Goal: Task Accomplishment & Management: Use online tool/utility

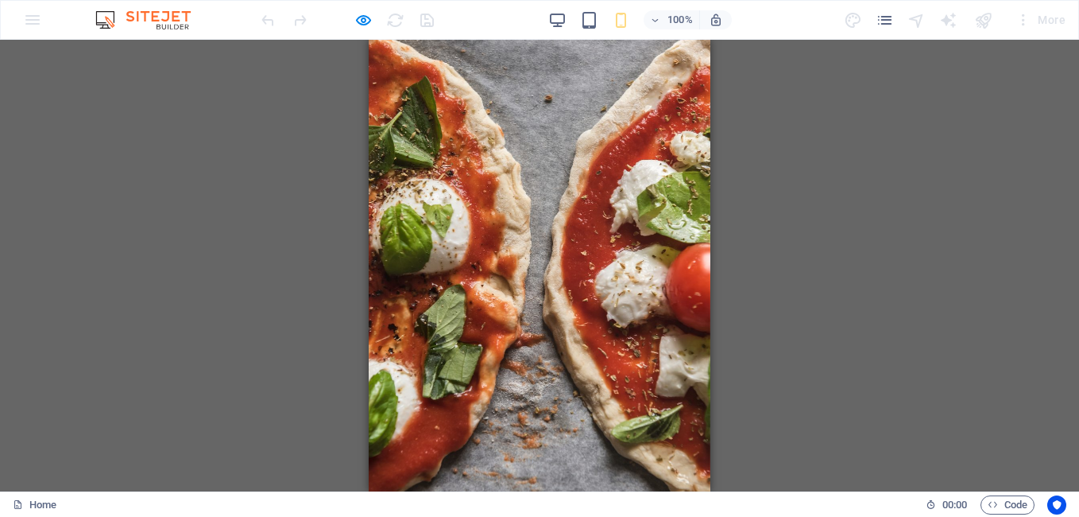
click at [800, 211] on div "H1 Banner Container Text Banner Menu Bar Logo Spacer Menu Spacer Text Preset HT…" at bounding box center [539, 265] width 1079 height 451
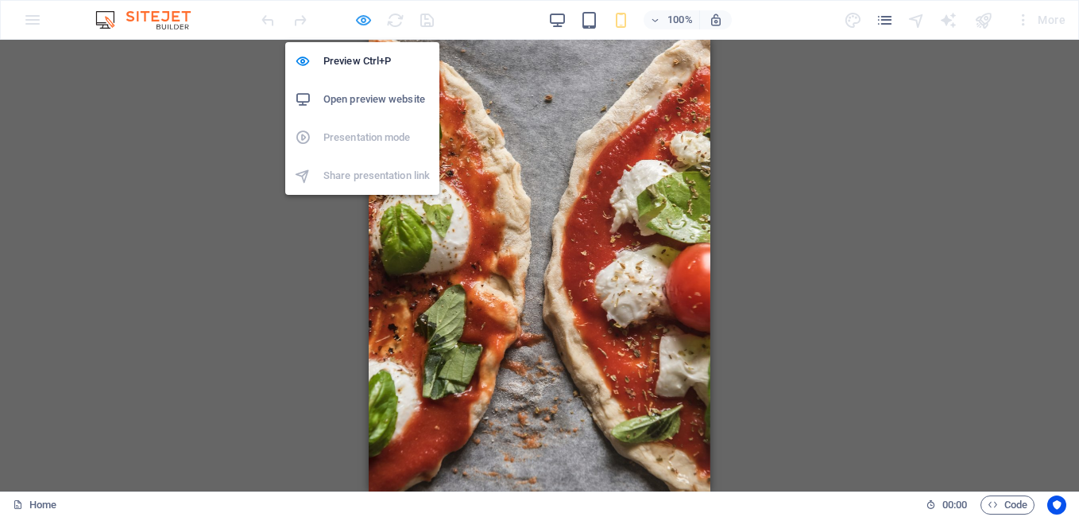
click at [363, 21] on icon "button" at bounding box center [363, 20] width 18 height 18
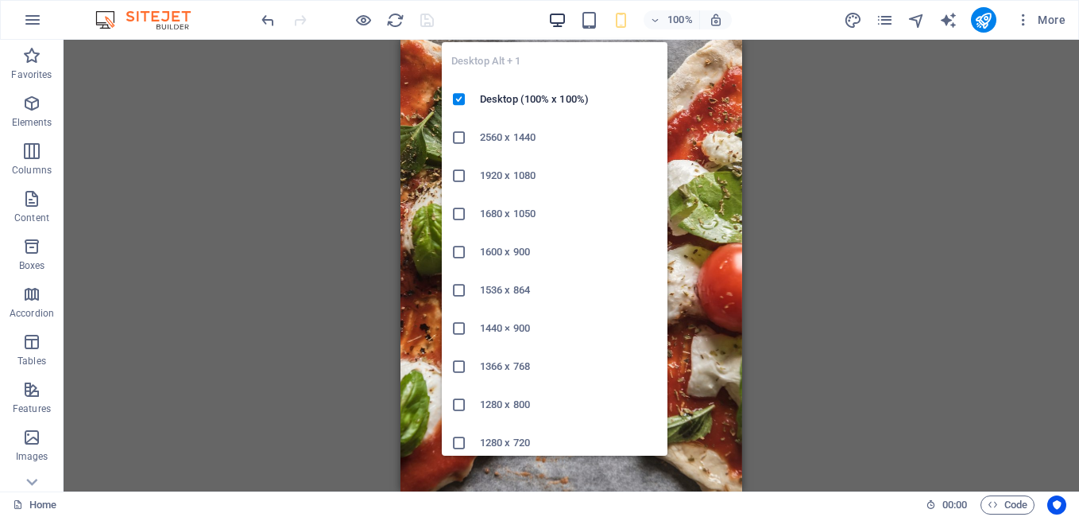
click at [552, 18] on icon "button" at bounding box center [557, 20] width 18 height 18
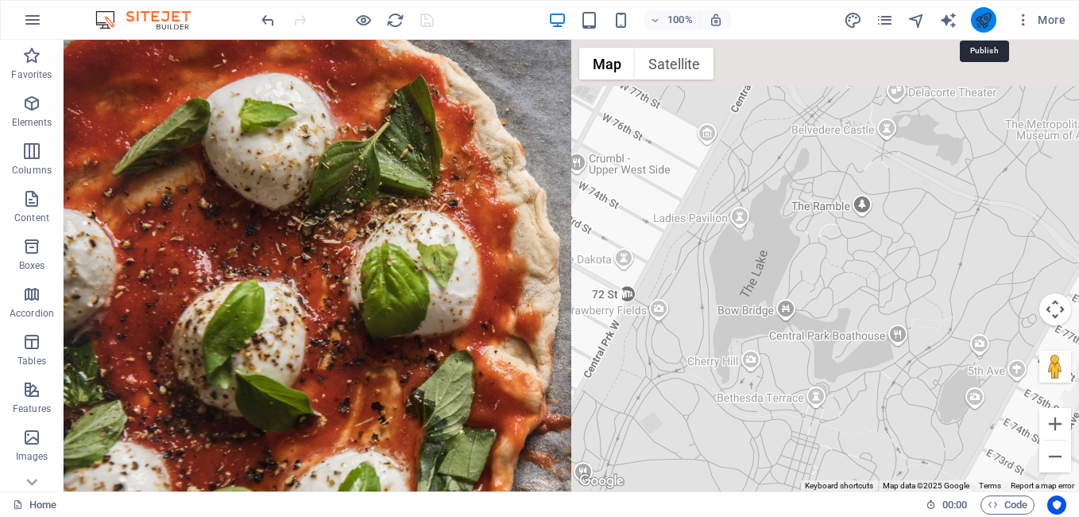
click at [980, 25] on icon "publish" at bounding box center [983, 20] width 18 height 18
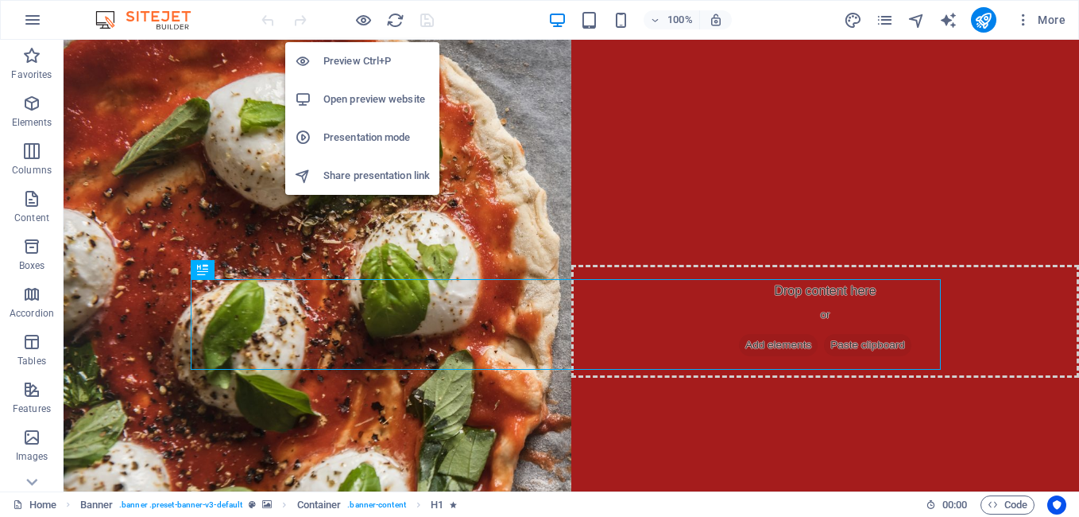
click at [347, 98] on h6 "Open preview website" at bounding box center [376, 99] width 107 height 19
